Goal: Book appointment/travel/reservation

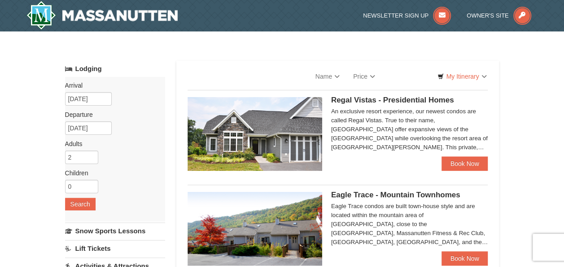
select select "10"
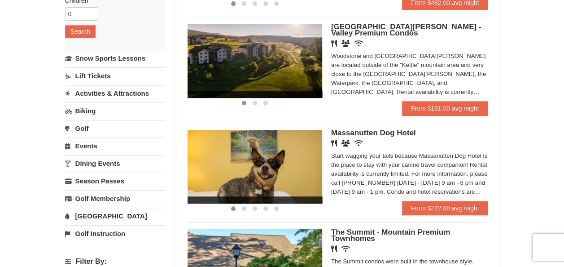
scroll to position [180, 0]
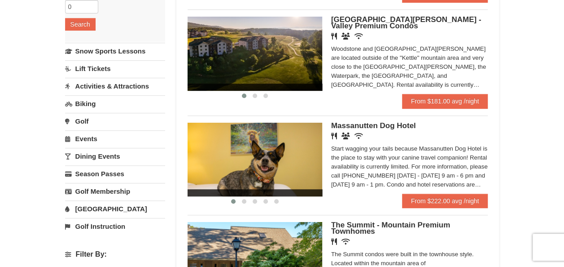
click at [87, 124] on link "Golf" at bounding box center [115, 121] width 100 height 17
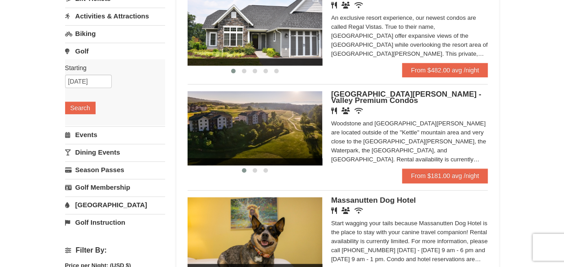
scroll to position [90, 0]
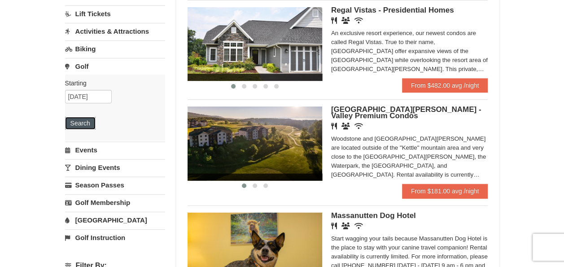
click at [85, 123] on button "Search" at bounding box center [80, 123] width 31 height 13
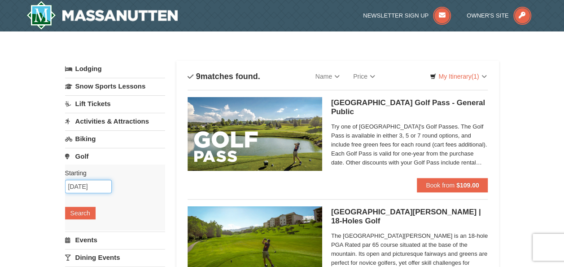
click at [81, 184] on input "[DATE]" at bounding box center [88, 186] width 47 height 13
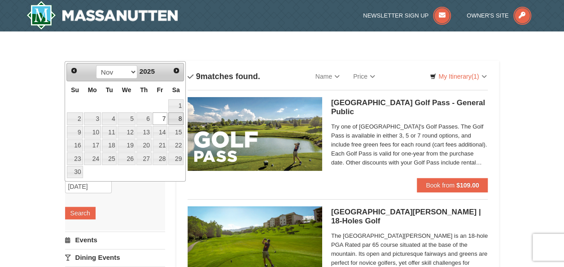
click at [179, 116] on link "8" at bounding box center [175, 118] width 15 height 13
type input "[DATE]"
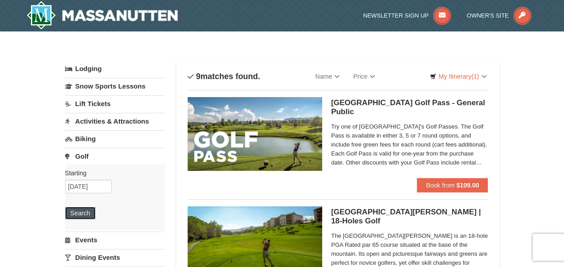
click at [92, 216] on button "Search" at bounding box center [80, 212] width 31 height 13
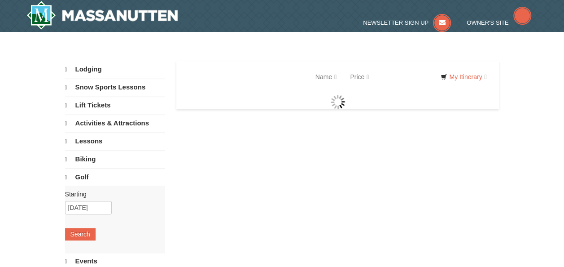
select select "10"
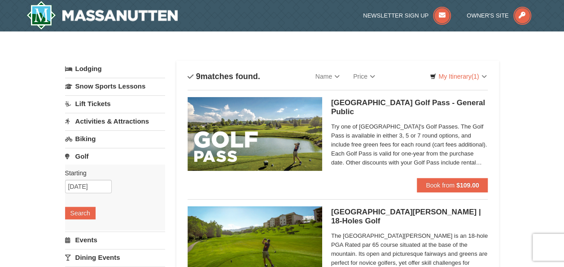
scroll to position [90, 0]
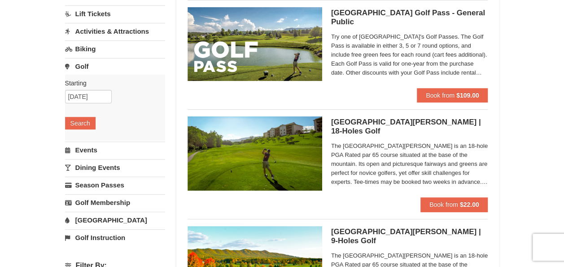
click at [114, 233] on link "Golf Instruction" at bounding box center [115, 237] width 100 height 17
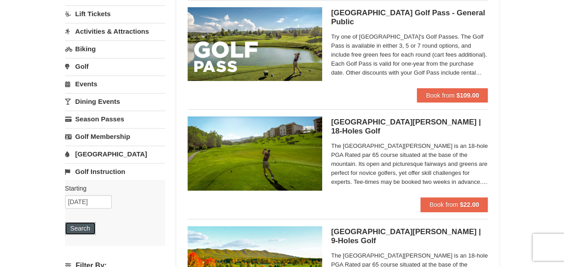
click at [83, 226] on button "Search" at bounding box center [80, 228] width 31 height 13
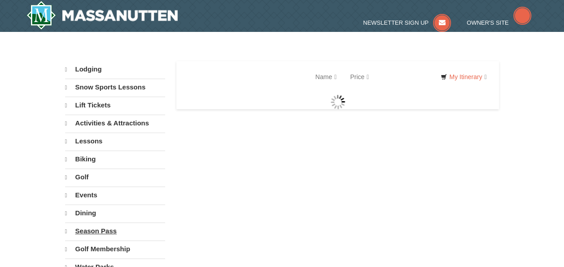
select select "10"
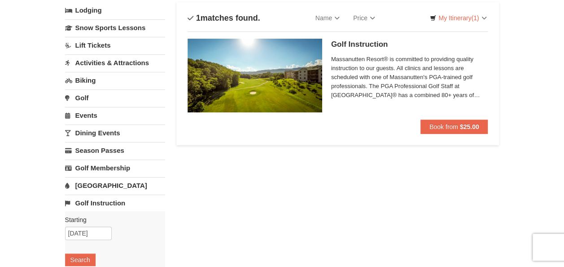
scroll to position [45, 0]
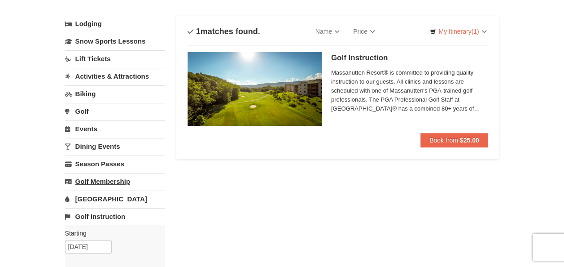
click at [127, 179] on link "Golf Membership" at bounding box center [115, 181] width 100 height 17
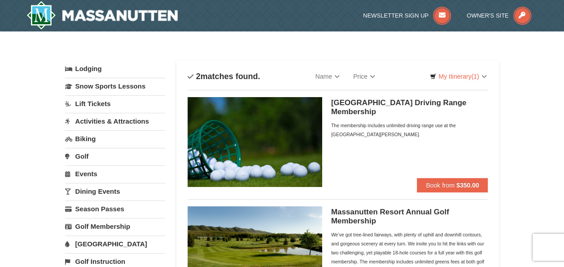
click at [103, 192] on link "Dining Events" at bounding box center [115, 191] width 100 height 17
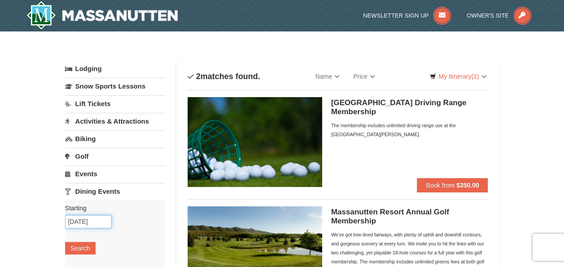
click at [74, 220] on input "10/07/2025" at bounding box center [88, 221] width 47 height 13
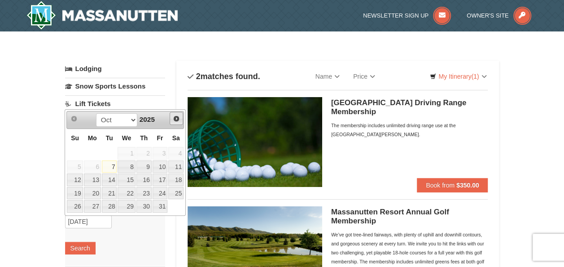
click at [178, 120] on span "Next" at bounding box center [176, 118] width 7 height 7
click at [171, 167] on link "8" at bounding box center [175, 166] width 15 height 13
type input "[DATE]"
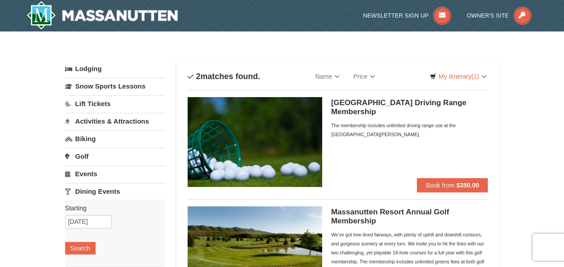
click at [96, 250] on div "Starting Please format dates MM/DD/YYYY Please format dates MM/DD/YYYY 11/08/20…" at bounding box center [115, 232] width 100 height 66
click at [93, 250] on button "Search" at bounding box center [80, 248] width 31 height 13
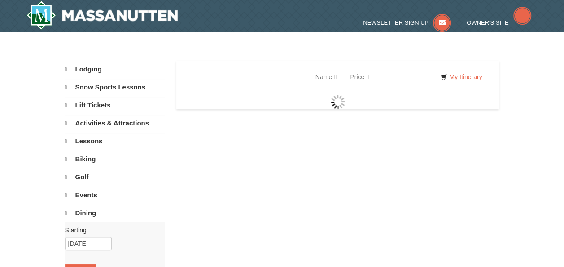
select select "10"
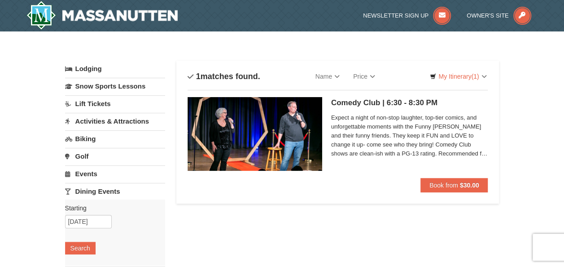
click at [97, 172] on link "Events" at bounding box center [115, 173] width 100 height 17
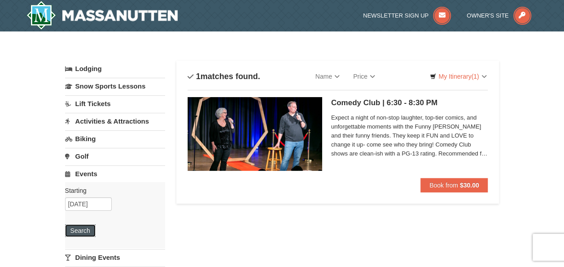
click at [87, 231] on button "Search" at bounding box center [80, 230] width 31 height 13
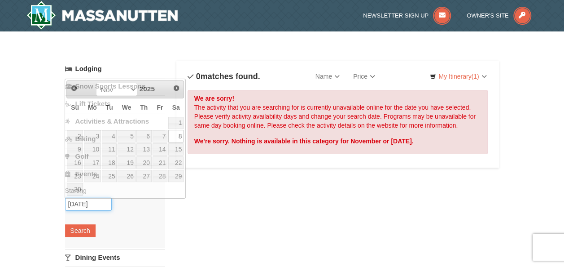
click at [82, 202] on input "[DATE]" at bounding box center [88, 203] width 47 height 13
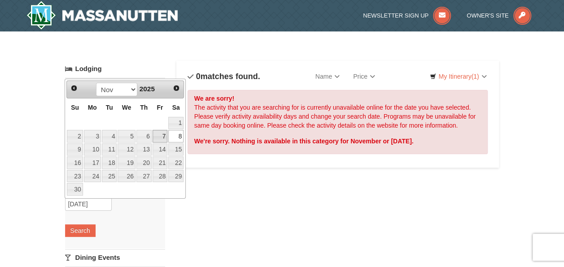
click at [162, 137] on link "7" at bounding box center [160, 136] width 15 height 13
type input "[DATE]"
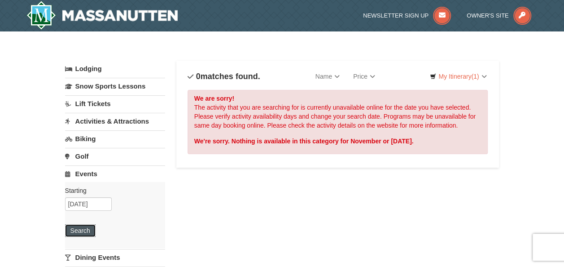
click at [90, 228] on button "Search" at bounding box center [80, 230] width 31 height 13
click at [124, 123] on link "Activities & Attractions" at bounding box center [115, 121] width 100 height 17
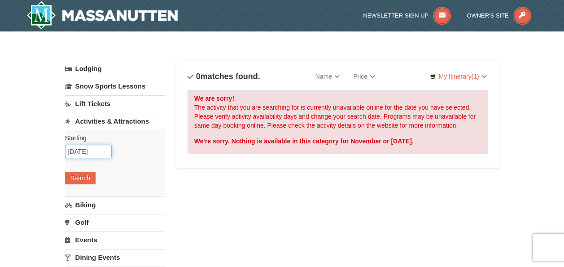
click at [83, 151] on input "11/07/2025" at bounding box center [88, 151] width 47 height 13
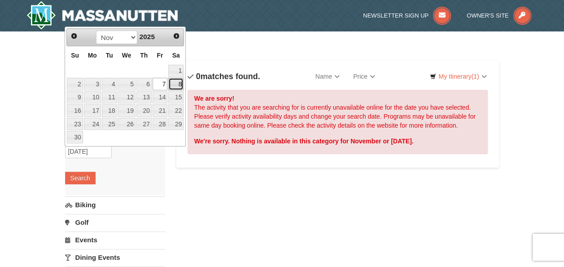
drag, startPoint x: 181, startPoint y: 87, endPoint x: 138, endPoint y: 111, distance: 48.8
click at [181, 88] on link "8" at bounding box center [175, 84] width 15 height 13
type input "[DATE]"
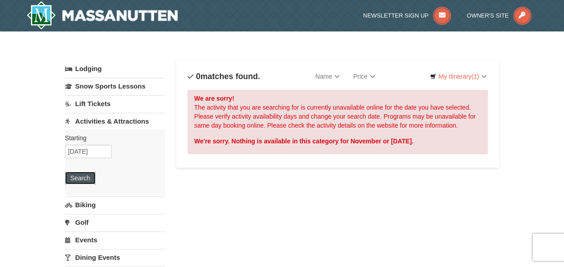
click at [89, 179] on button "Search" at bounding box center [80, 177] width 31 height 13
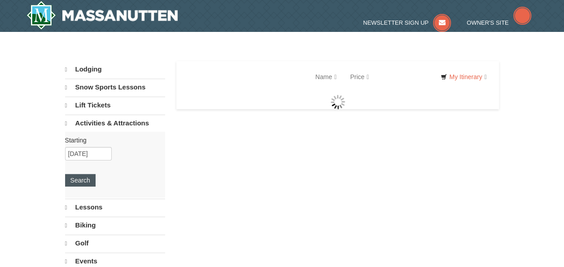
select select "10"
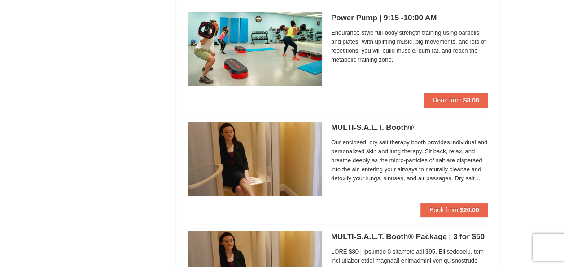
scroll to position [1706, 0]
